Goal: Obtain resource: Download file/media

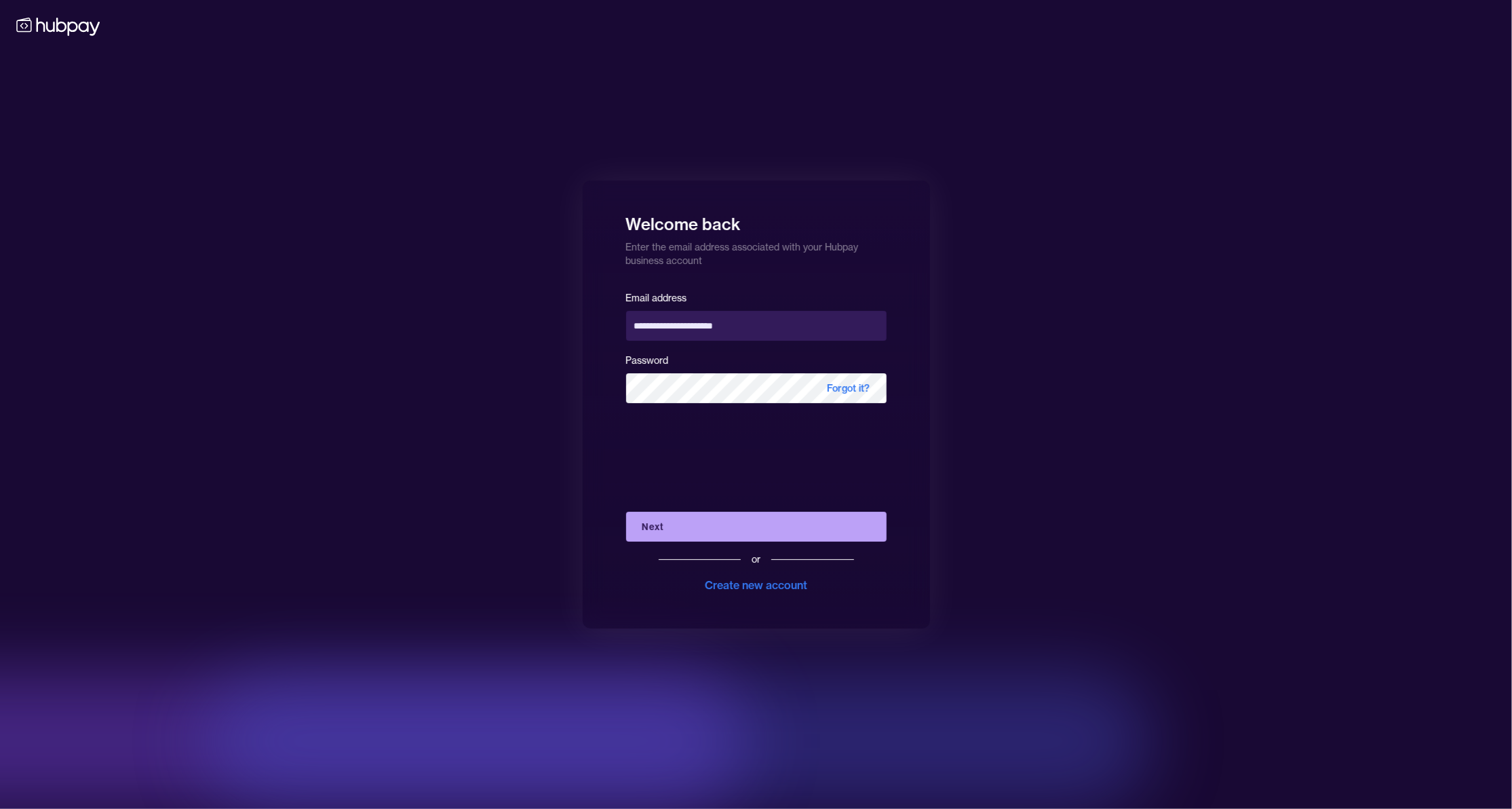
click at [666, 525] on button "Next" at bounding box center [757, 527] width 261 height 30
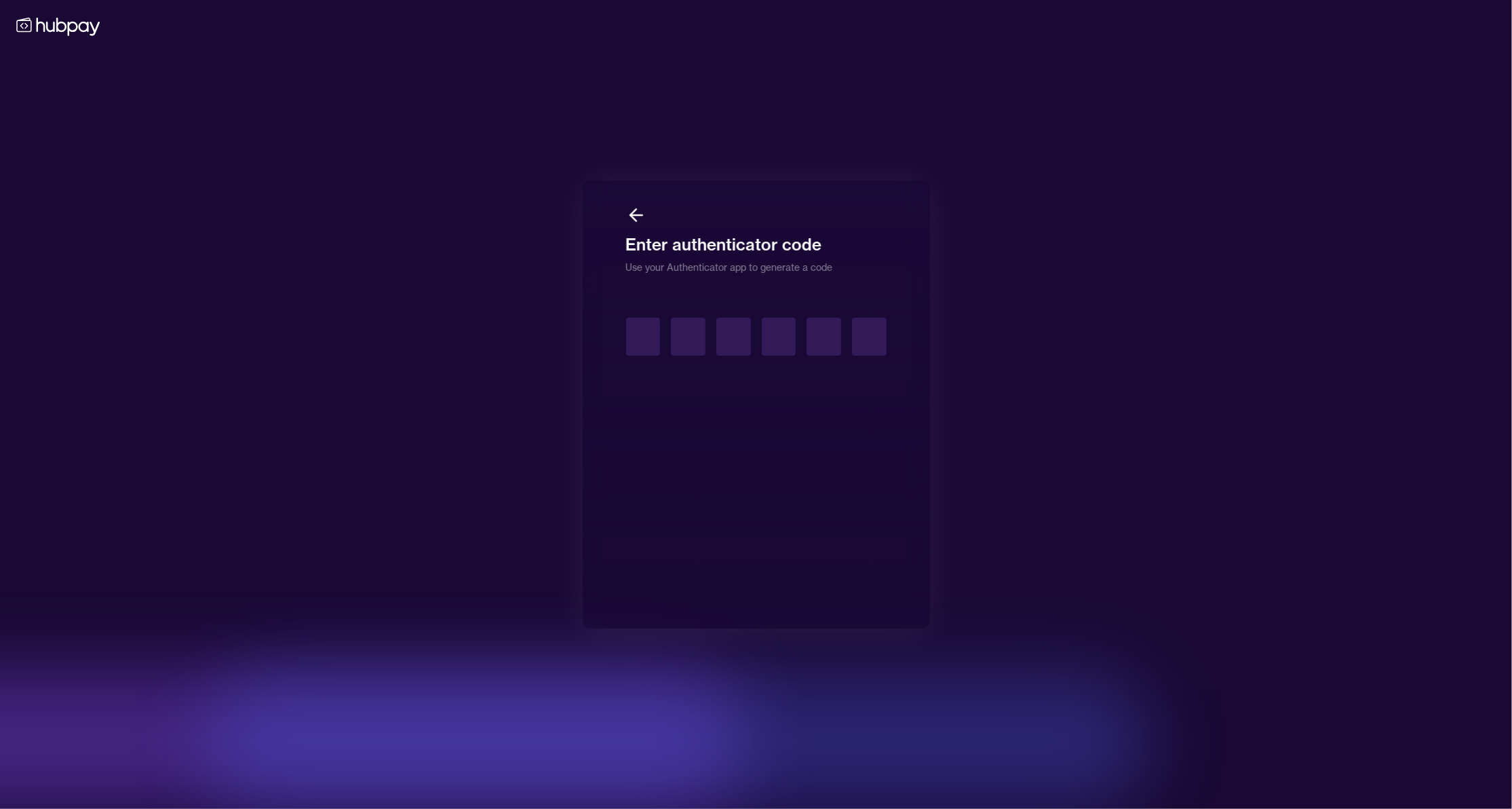
click at [639, 334] on input "text" at bounding box center [644, 336] width 35 height 38
type input "*"
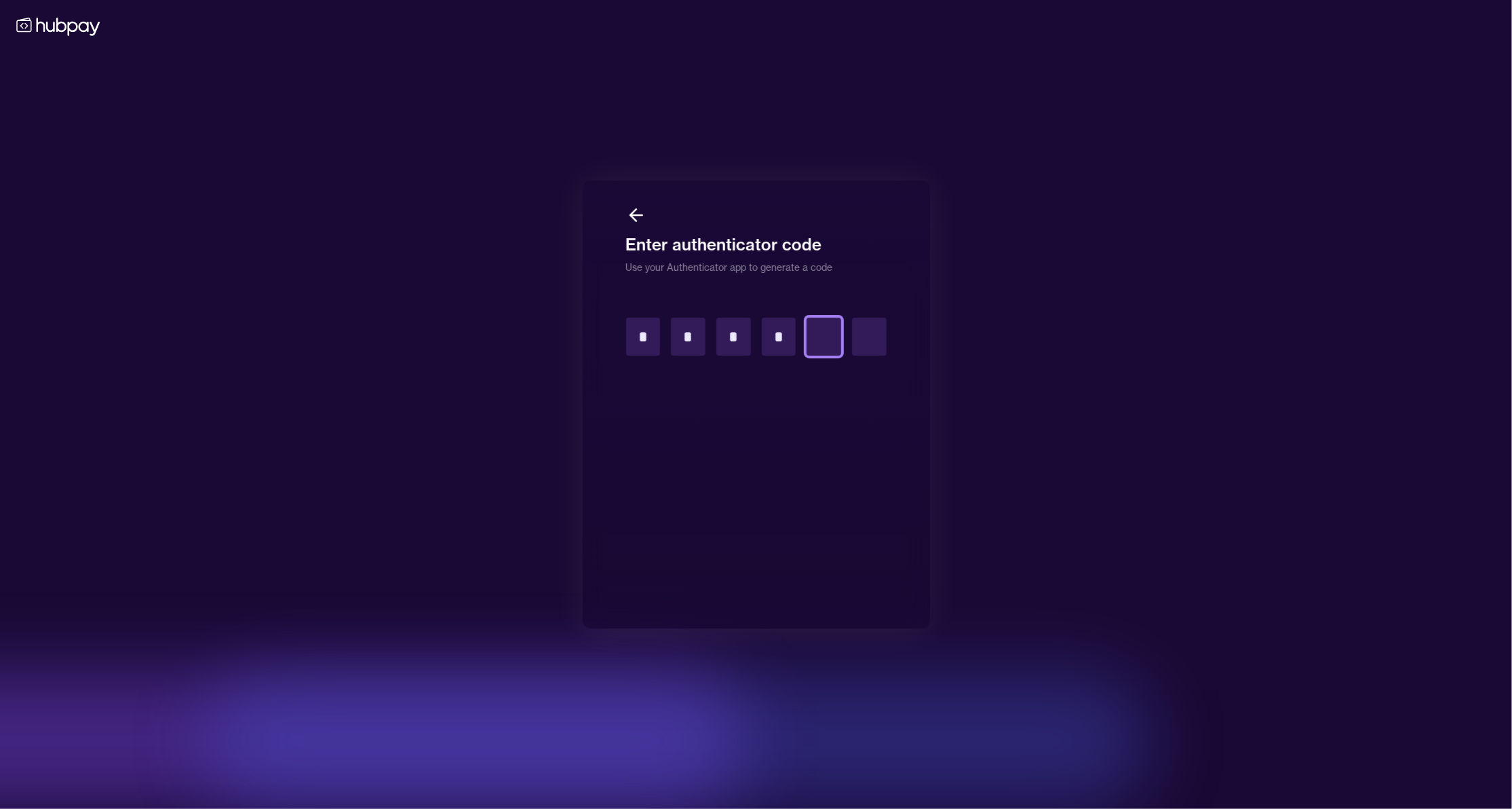
type input "*"
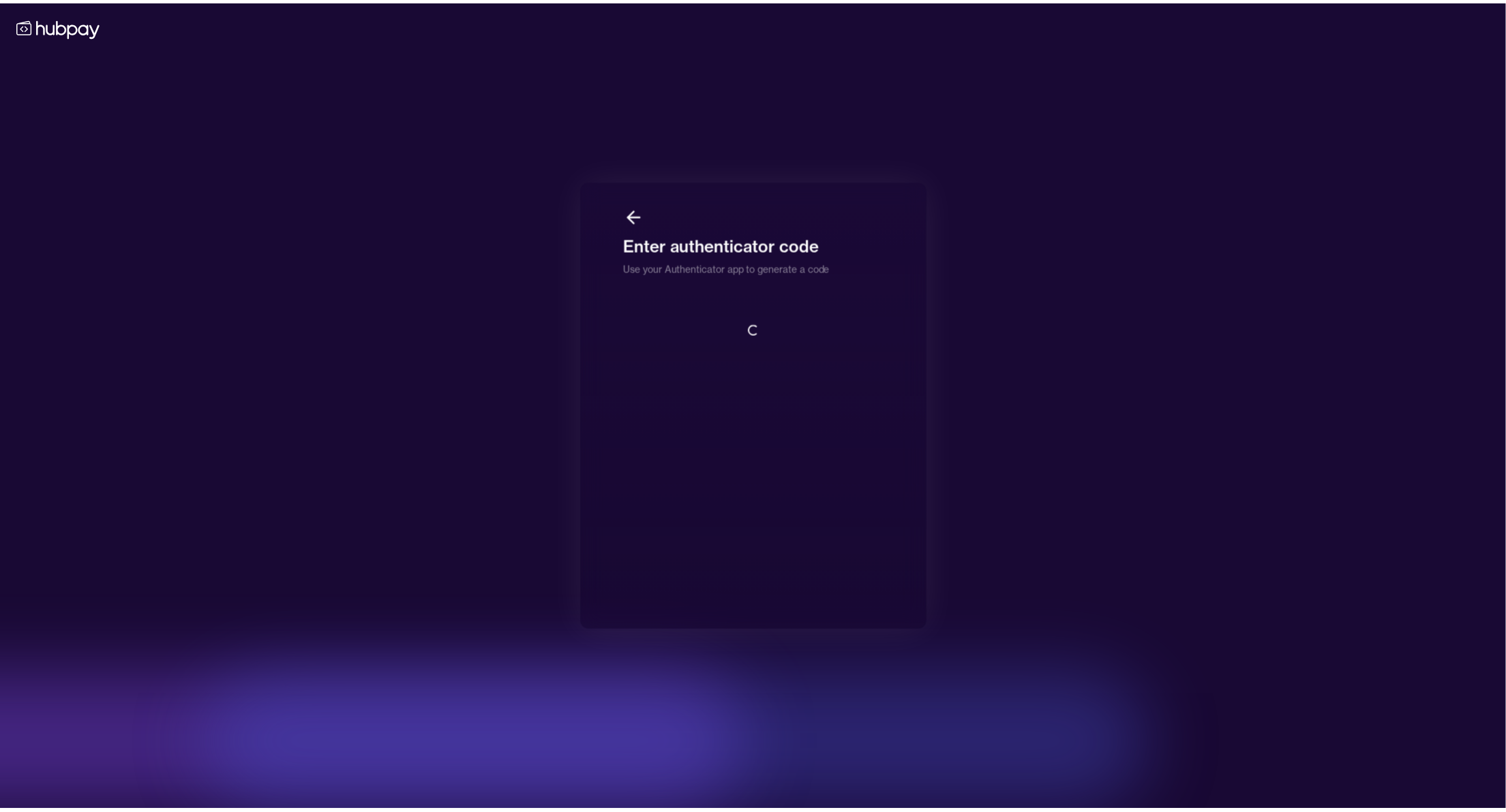
scroll to position [1, 0]
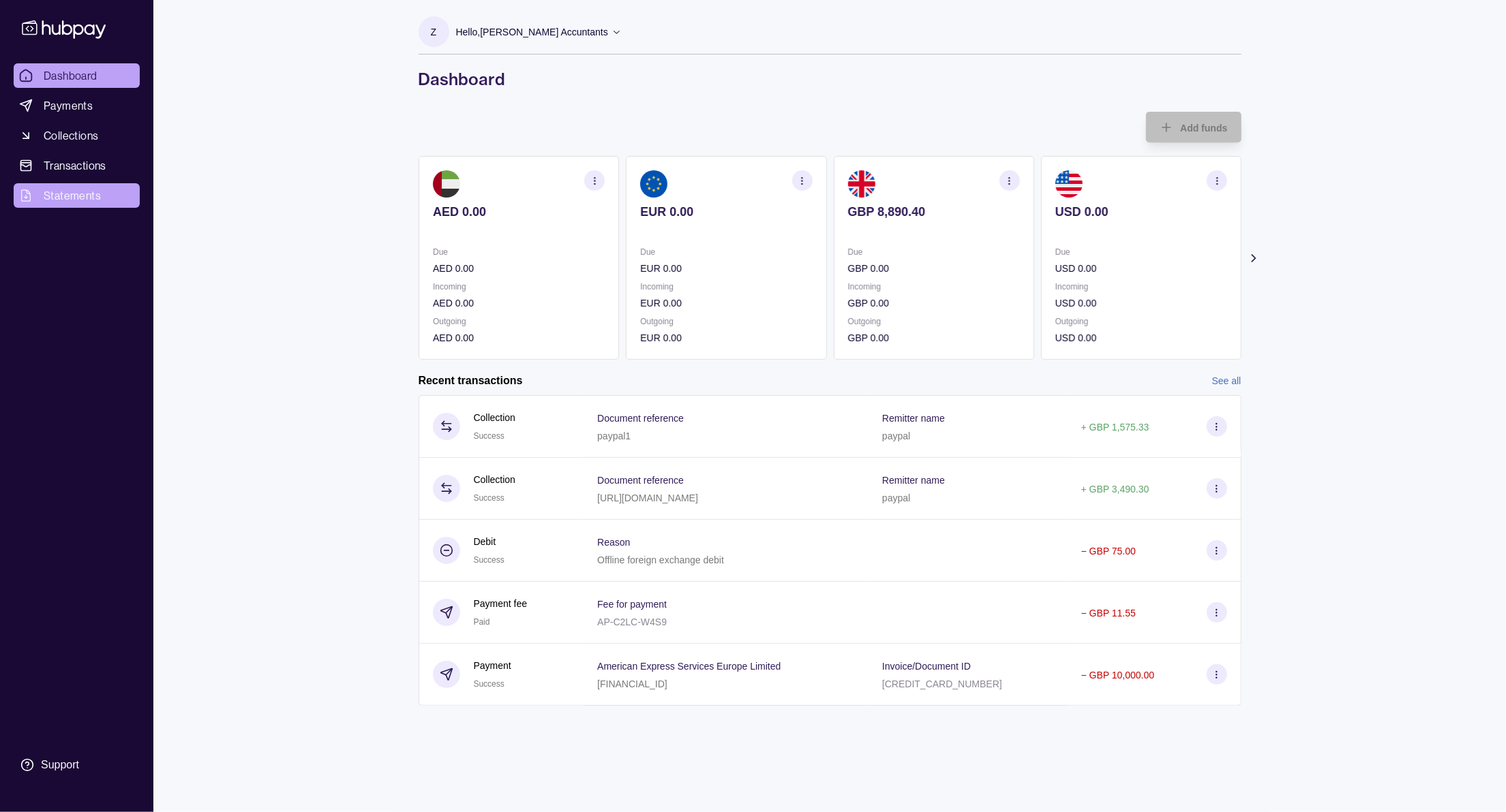
click at [46, 192] on span "Statements" at bounding box center [72, 195] width 58 height 17
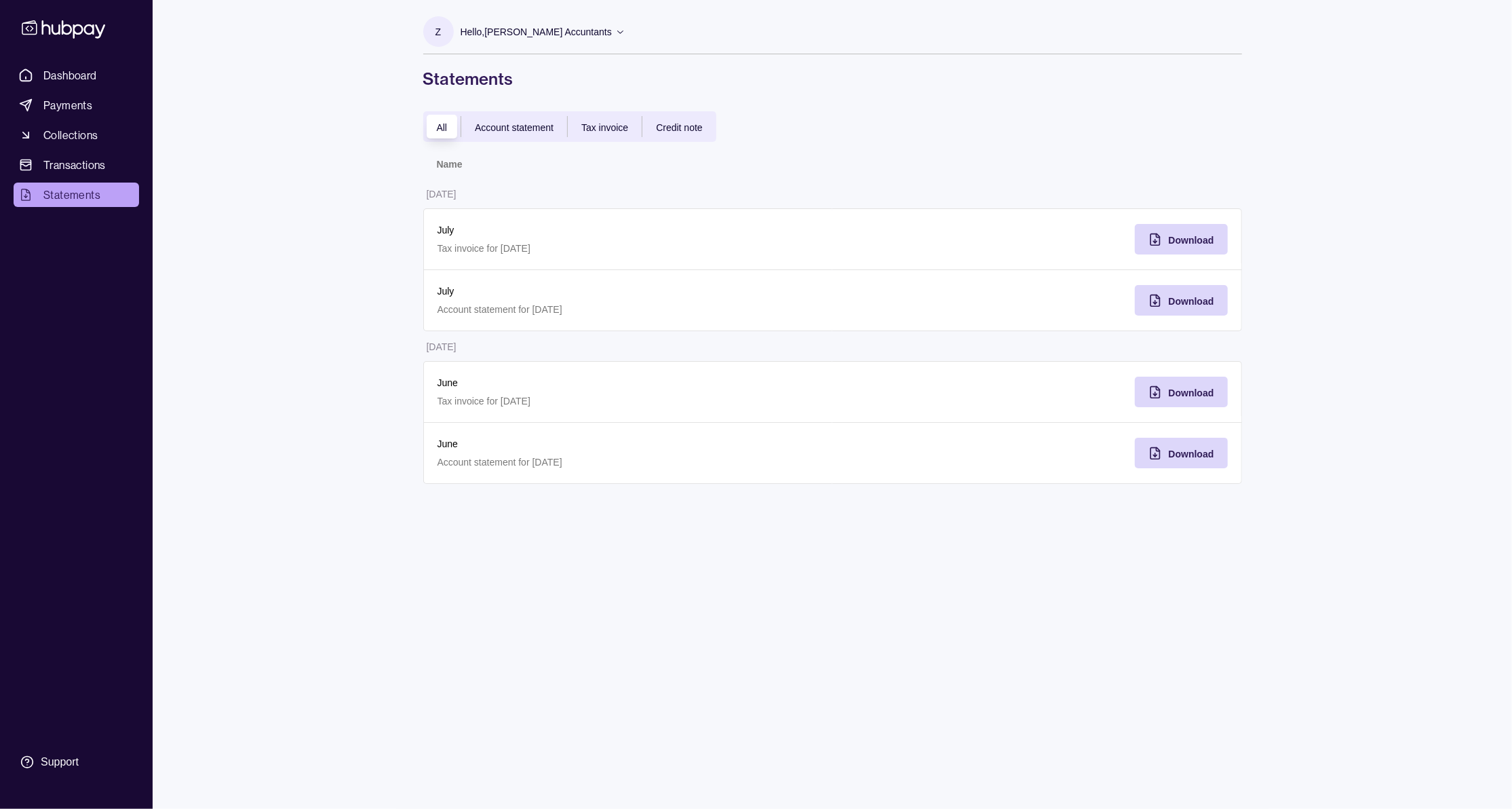
click at [519, 123] on span "Account statement" at bounding box center [514, 128] width 79 height 11
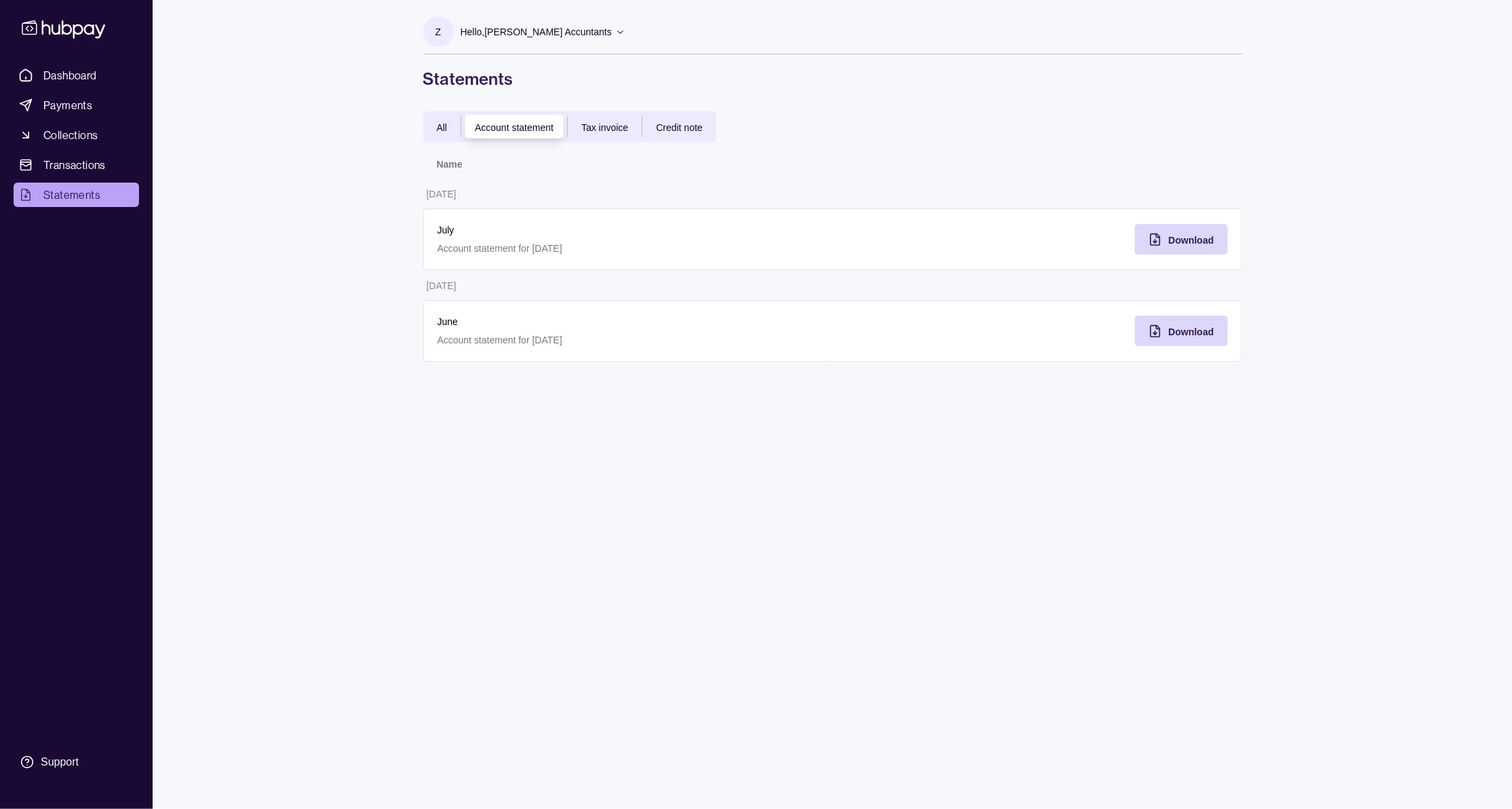
click at [434, 128] on div "All" at bounding box center [442, 127] width 38 height 17
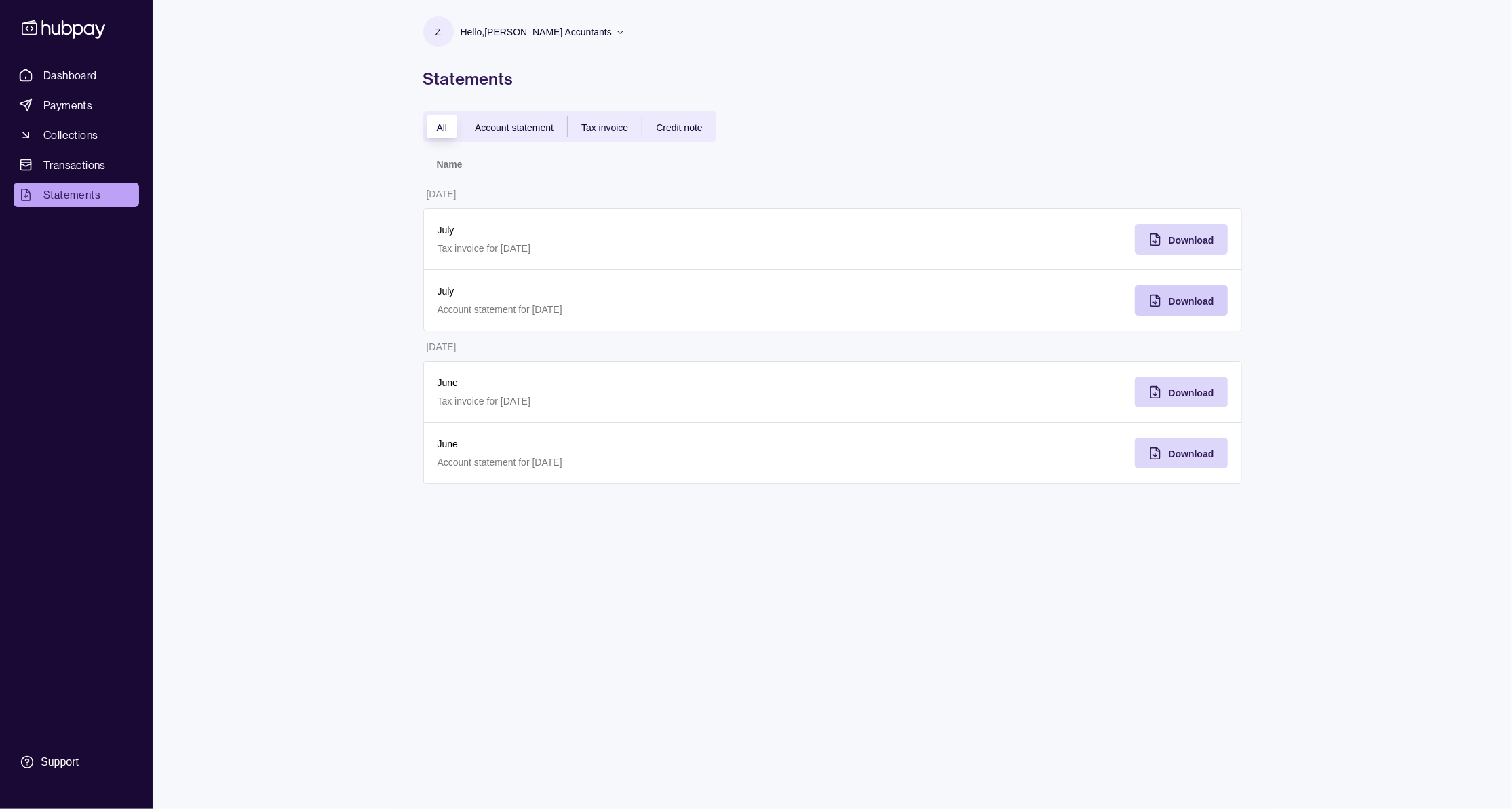
click at [1155, 294] on icon "button" at bounding box center [1156, 301] width 14 height 14
click at [910, 302] on div "Download" at bounding box center [1037, 301] width 410 height 61
click at [1186, 239] on span "Download" at bounding box center [1192, 239] width 46 height 11
click at [793, 250] on p "Tax invoice for [DATE]" at bounding box center [629, 248] width 382 height 15
click at [492, 123] on span "Account statement" at bounding box center [514, 128] width 79 height 11
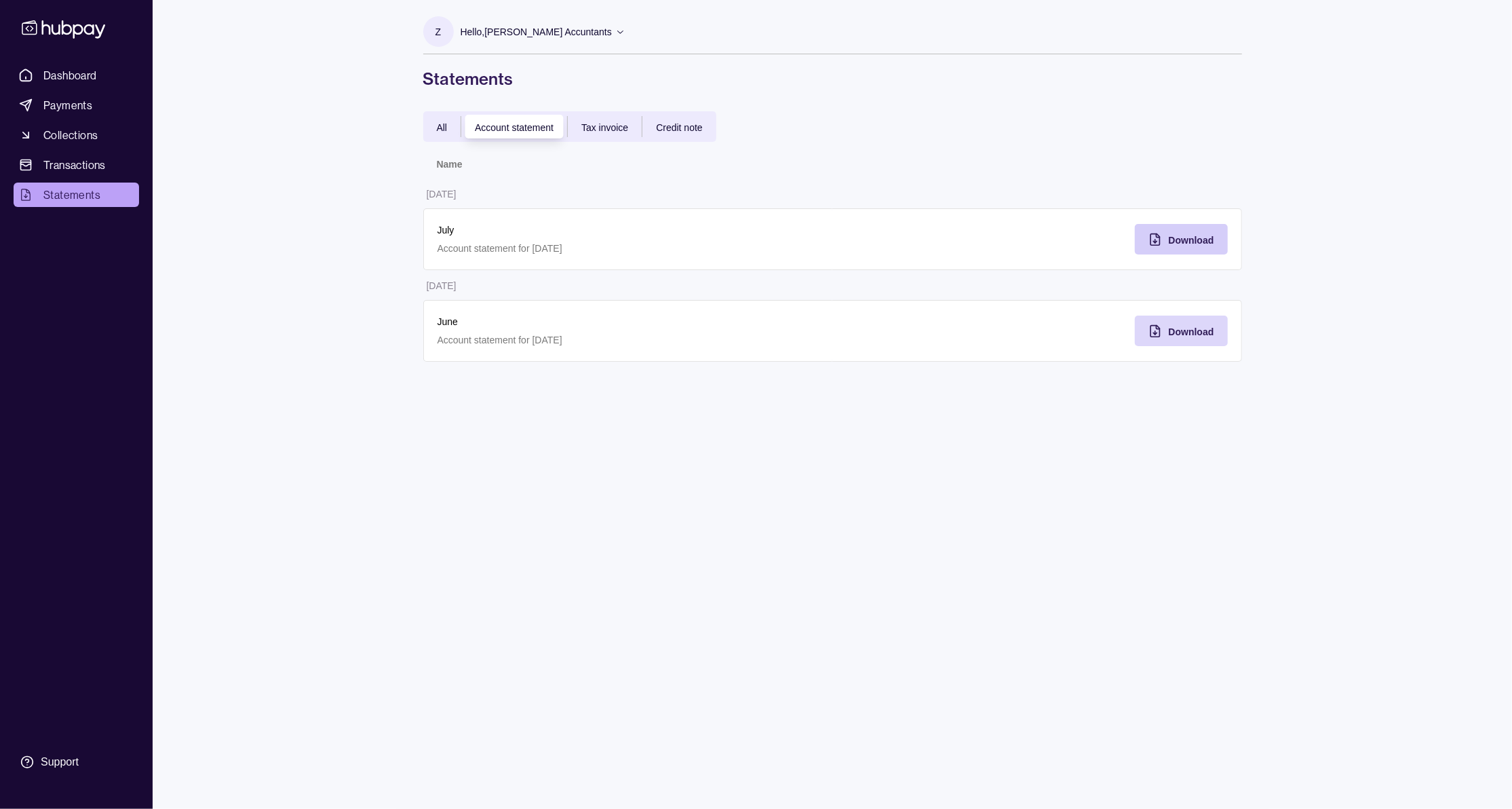
click at [584, 133] on div "Tax invoice" at bounding box center [605, 127] width 74 height 17
click at [685, 138] on div "All Account statement Tax invoice Credit note" at bounding box center [569, 126] width 293 height 30
click at [685, 130] on span "Credit note" at bounding box center [678, 128] width 46 height 11
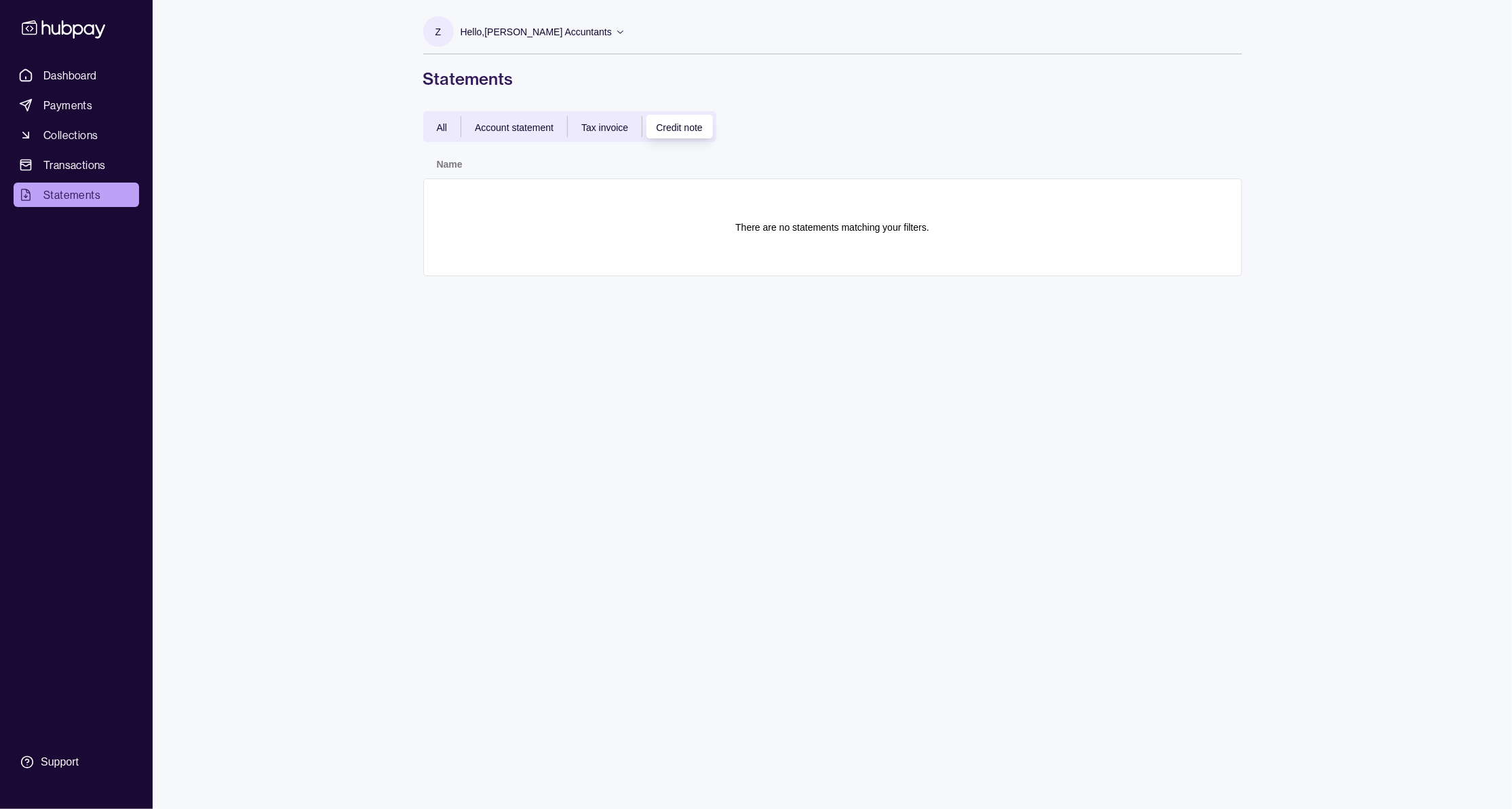
click at [450, 129] on div "All" at bounding box center [442, 127] width 38 height 17
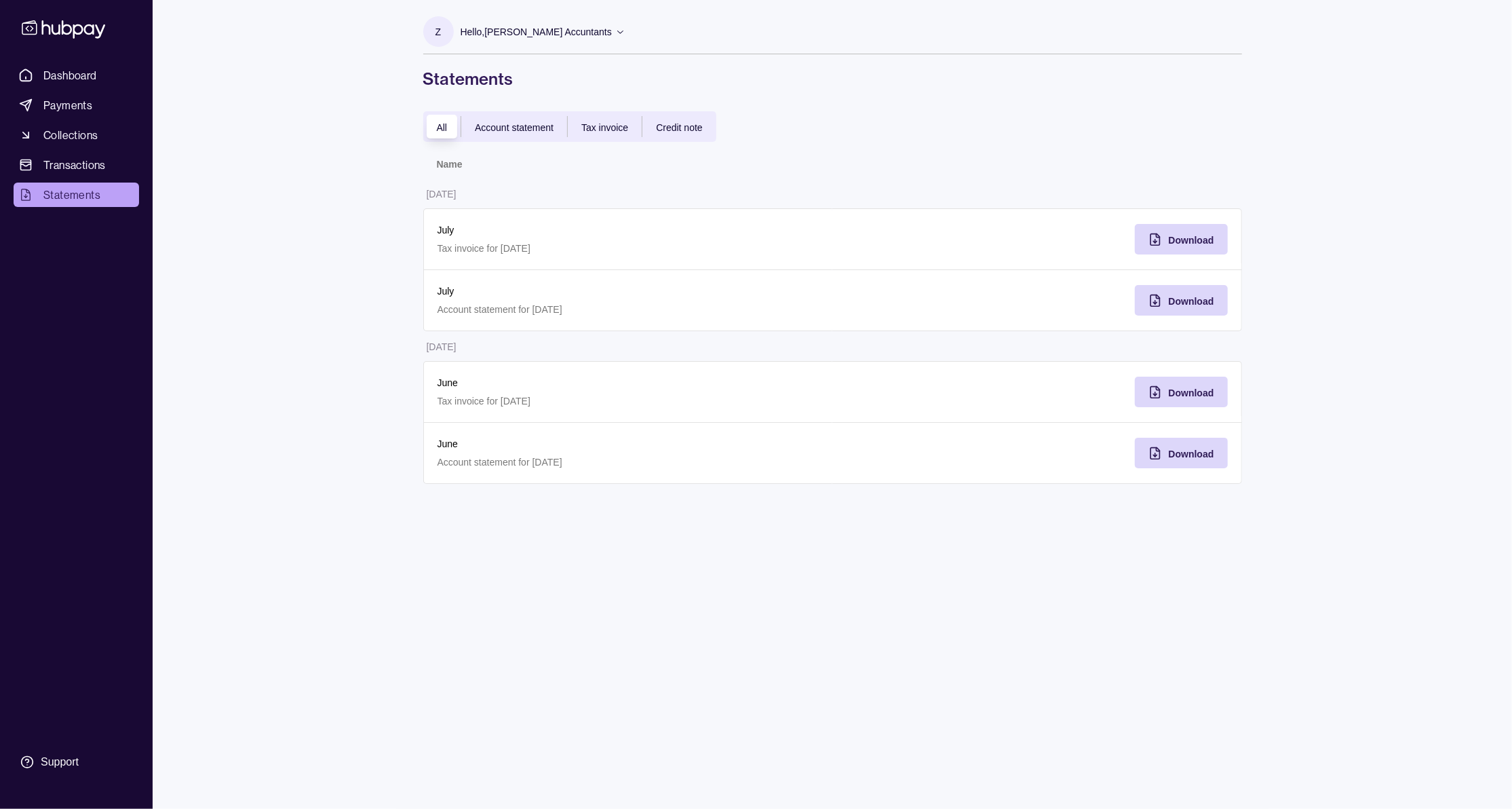
click at [605, 612] on div "Z Hello, [PERSON_NAME] Accuntants SH Group FZE LLC Account Terms and conditions…" at bounding box center [833, 404] width 874 height 809
drag, startPoint x: 439, startPoint y: 226, endPoint x: 605, endPoint y: 479, distance: 302.6
click at [605, 479] on tbody "[DATE] July Tax invoice for [DATE] Download July Account statement for [DATE] D…" at bounding box center [833, 331] width 819 height 306
drag, startPoint x: 605, startPoint y: 479, endPoint x: 525, endPoint y: 579, distance: 128.1
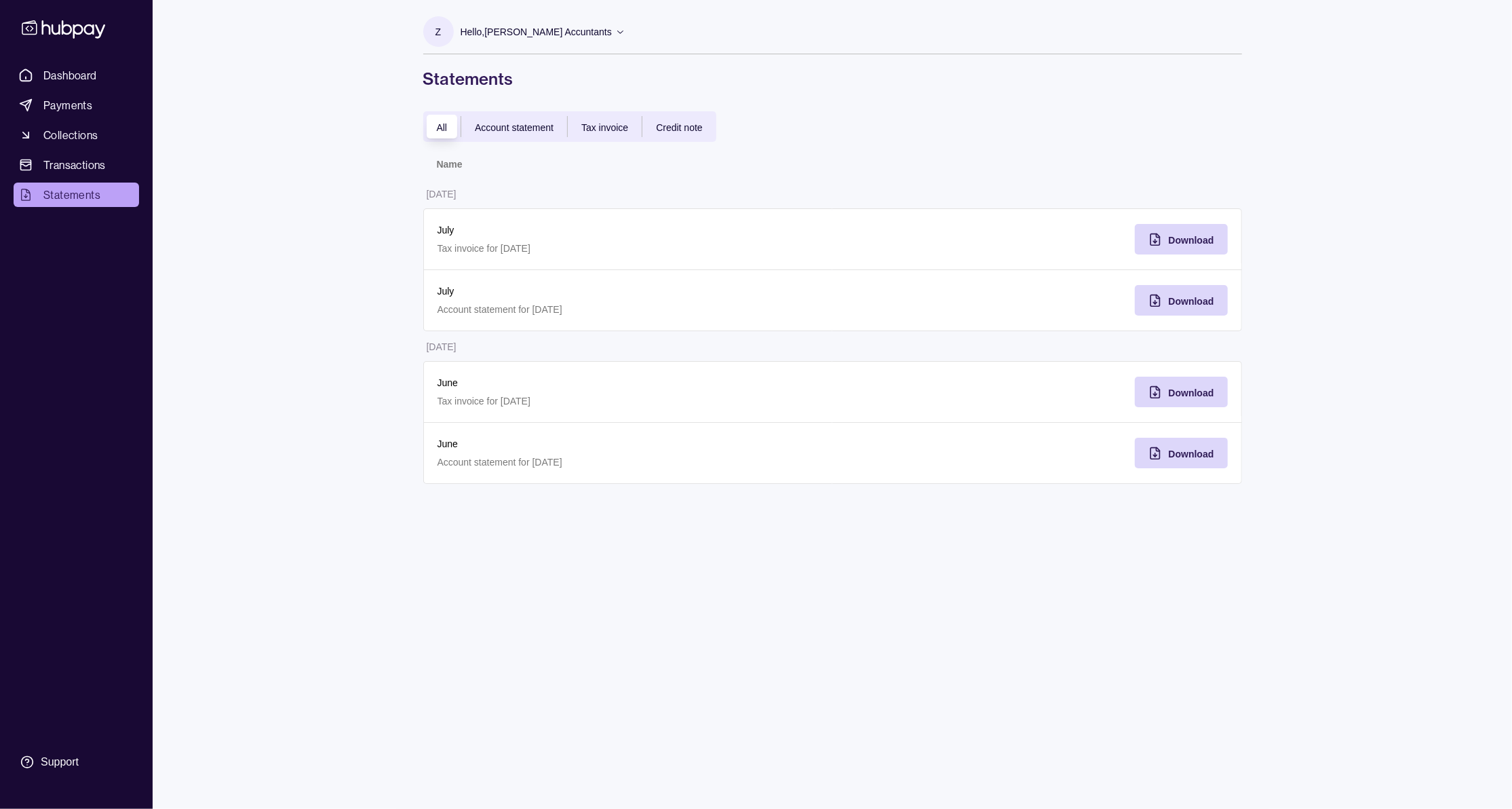
click at [523, 579] on div "Z Hello, [PERSON_NAME] Accuntants SH Group FZE LLC Account Terms and conditions…" at bounding box center [833, 404] width 874 height 809
click at [84, 68] on span "Dashboard" at bounding box center [70, 75] width 54 height 17
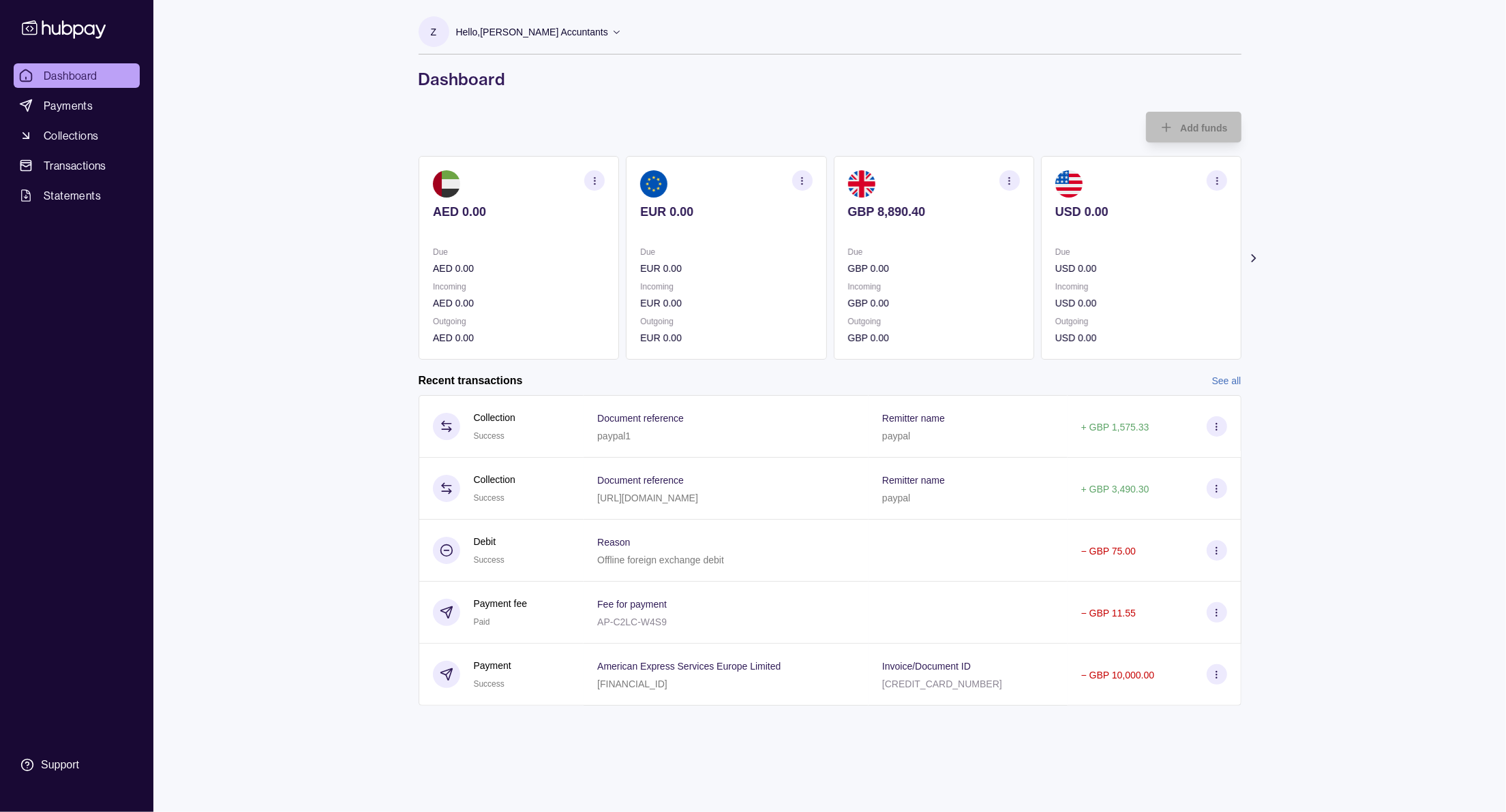
click at [1010, 183] on icon "button" at bounding box center [1009, 181] width 10 height 10
click at [914, 180] on link "View transactions" at bounding box center [908, 180] width 74 height 15
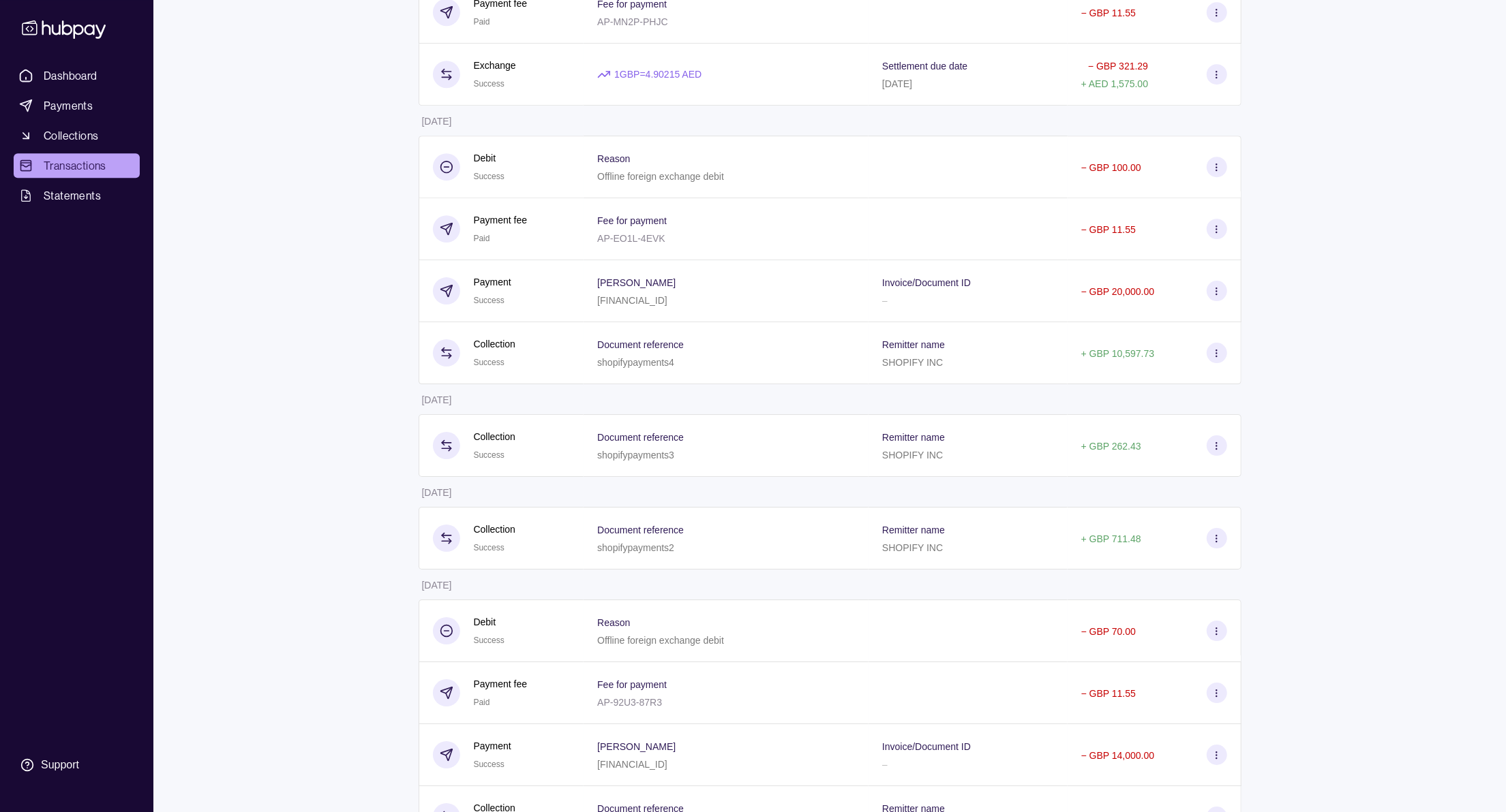
scroll to position [3727, 0]
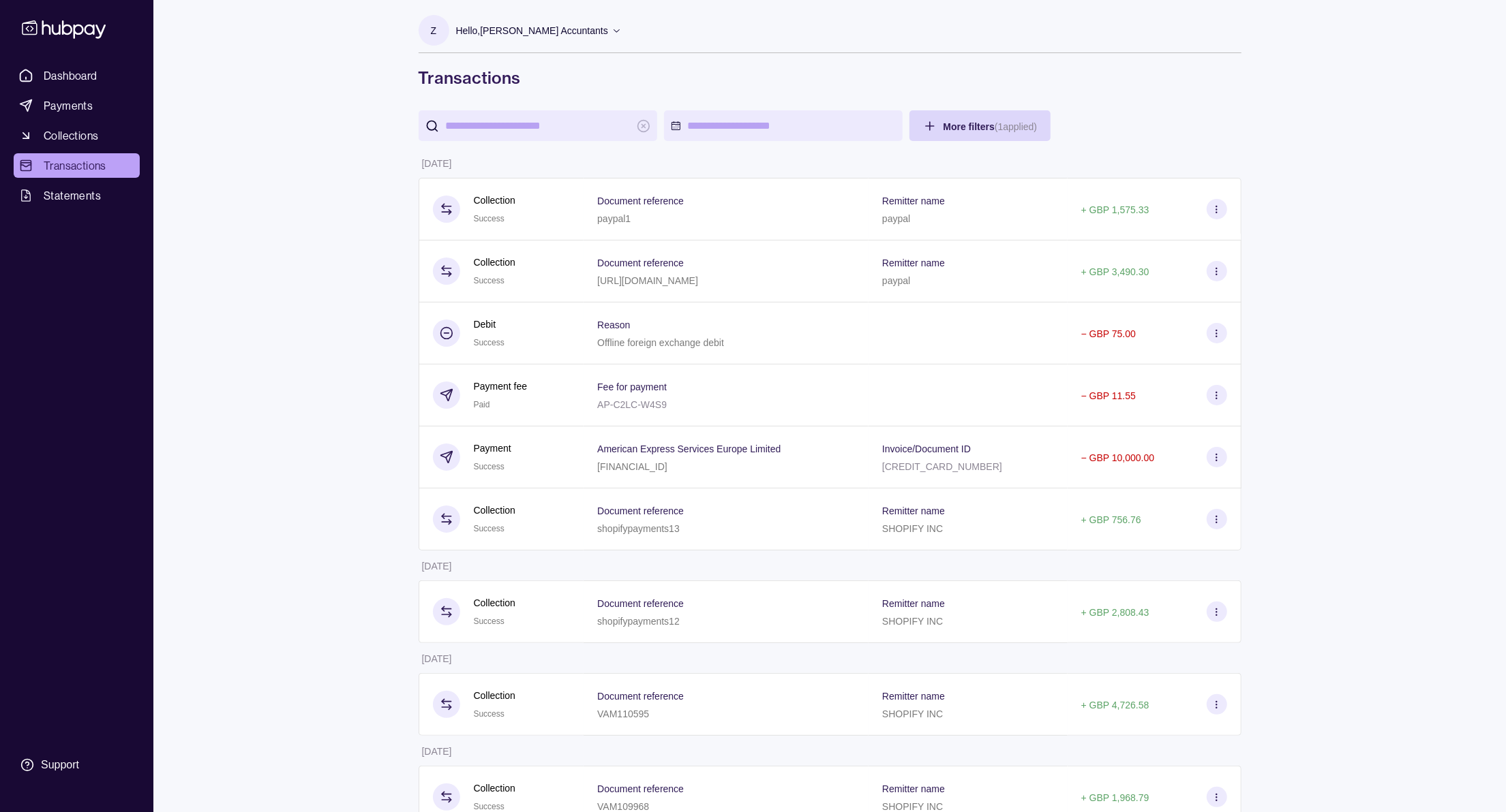
scroll to position [0, 0]
